Goal: Information Seeking & Learning: Learn about a topic

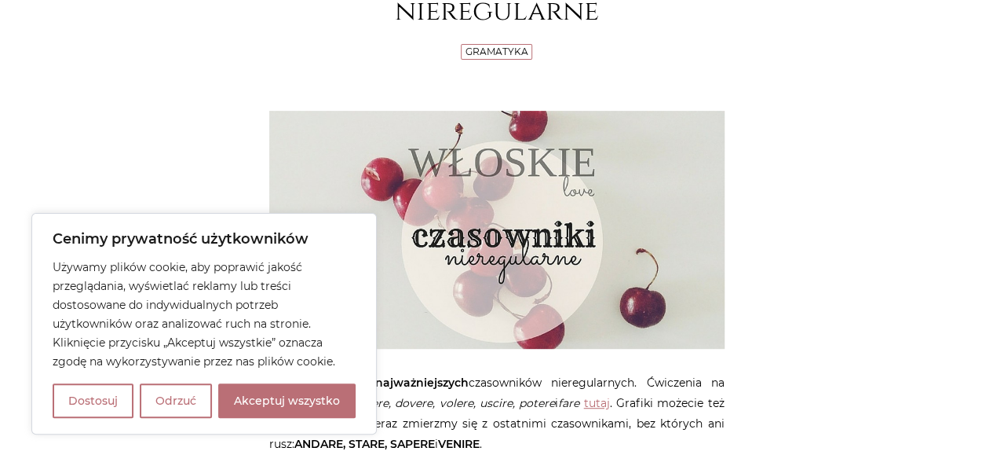
scroll to position [285, 0]
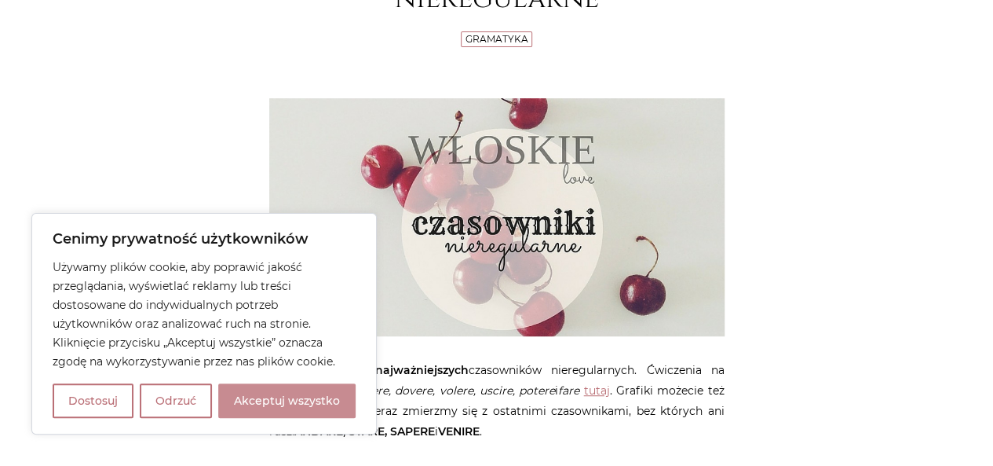
click at [257, 402] on button "Akceptuj wszystko" at bounding box center [286, 400] width 137 height 35
checkbox input "true"
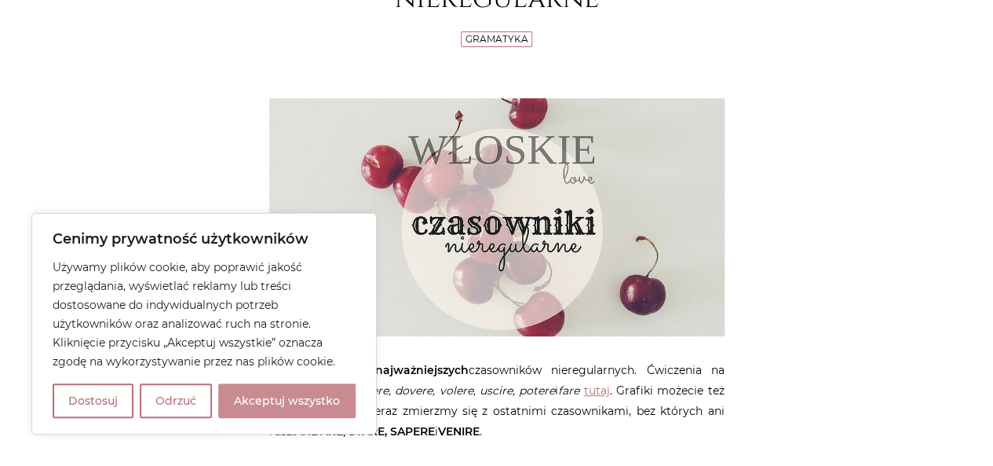
checkbox input "true"
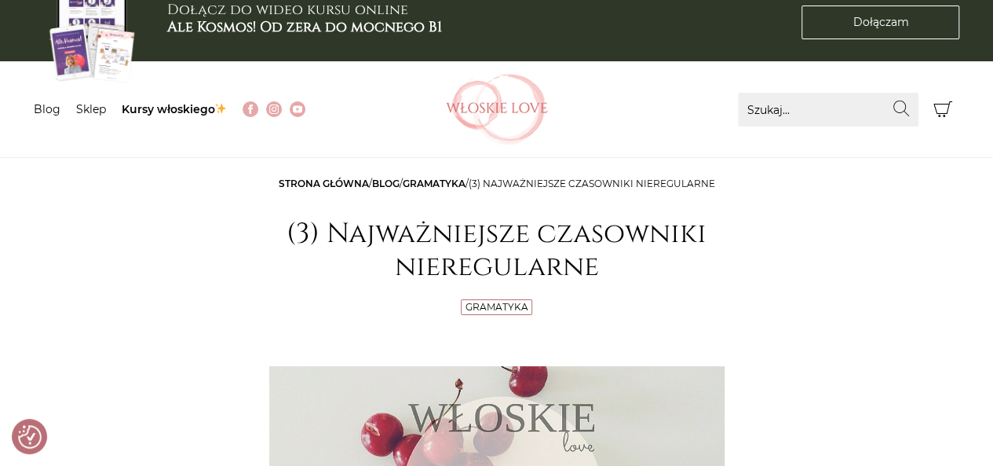
scroll to position [0, 0]
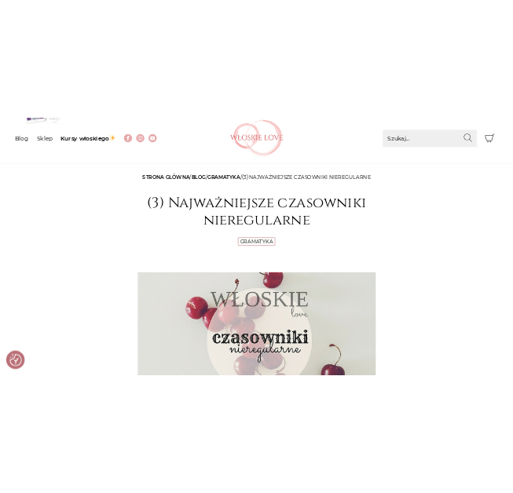
scroll to position [94, 0]
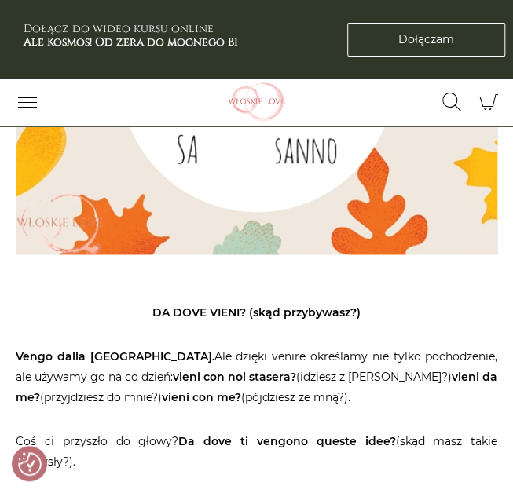
scroll to position [3515, 0]
